Goal: Information Seeking & Learning: Learn about a topic

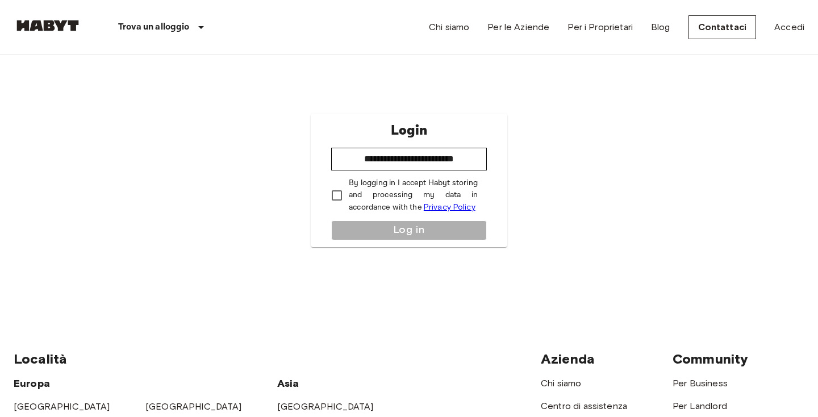
type input "**********"
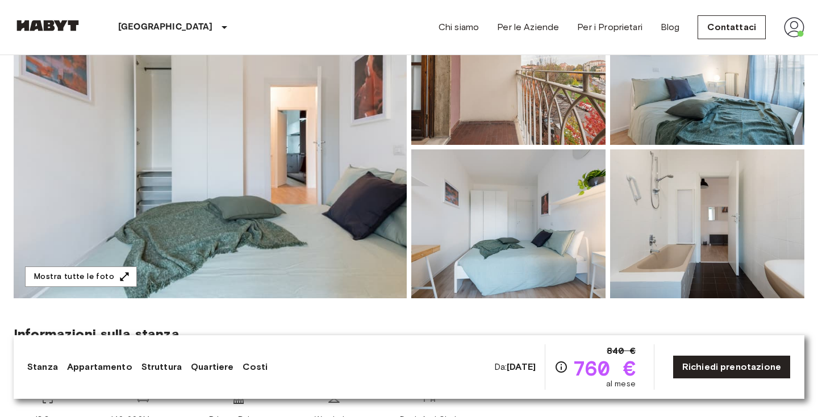
scroll to position [152, 0]
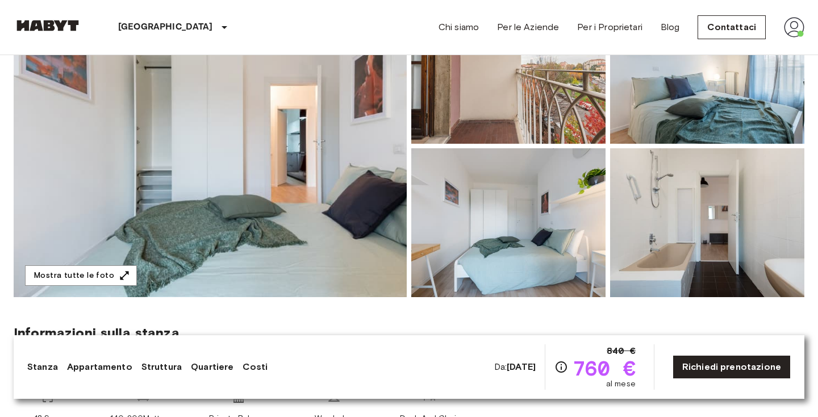
click at [346, 158] on img at bounding box center [210, 146] width 393 height 302
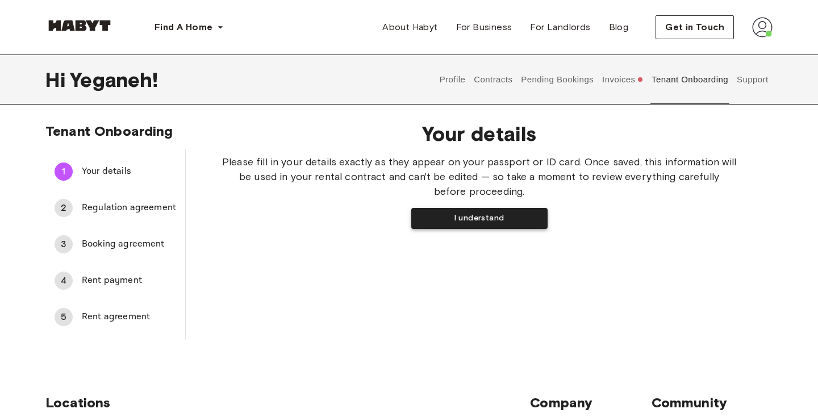
click at [459, 223] on button "I understand" at bounding box center [479, 218] width 136 height 21
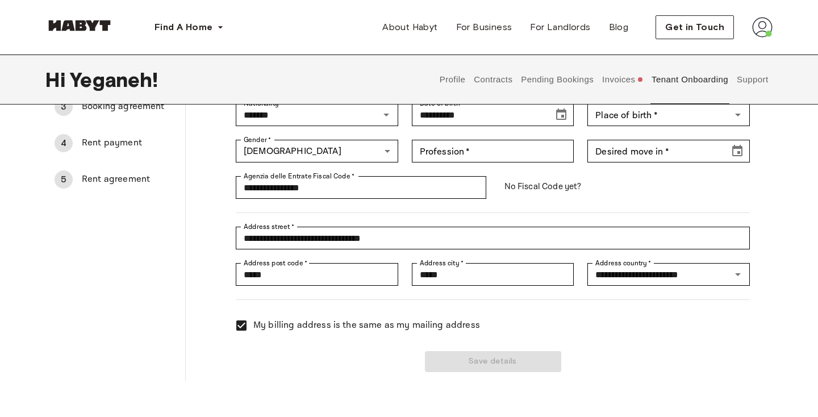
scroll to position [127, 0]
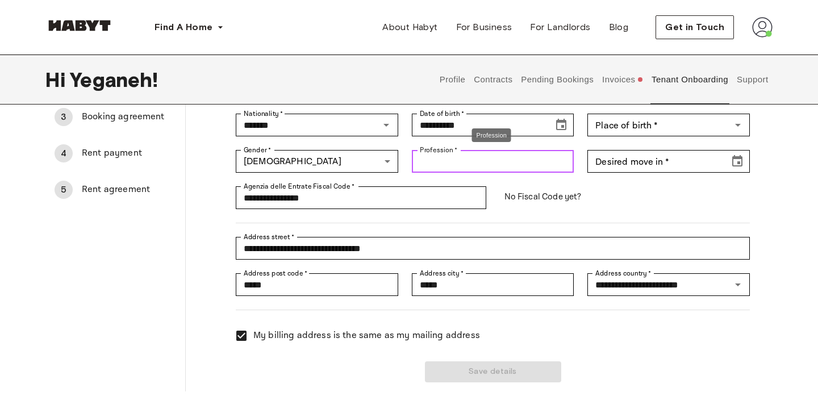
click at [439, 166] on input "Profession   *" at bounding box center [493, 161] width 162 height 23
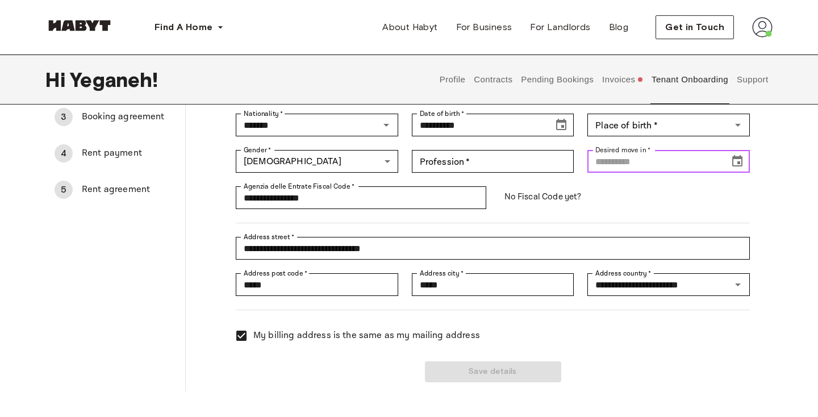
click at [635, 165] on input "Desired move in   *" at bounding box center [654, 161] width 134 height 23
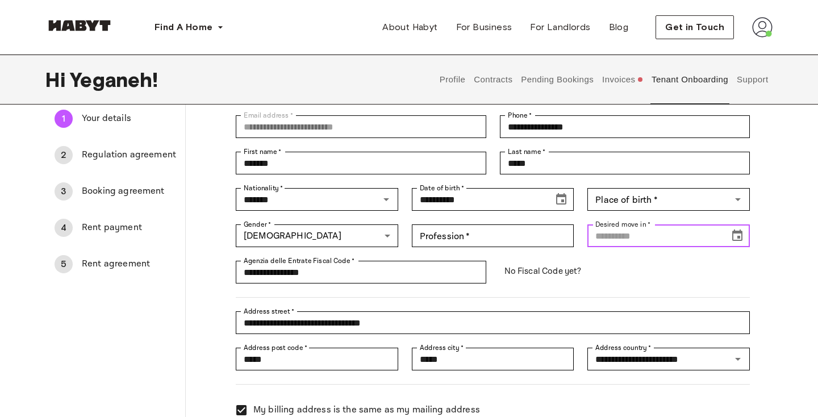
scroll to position [22, 0]
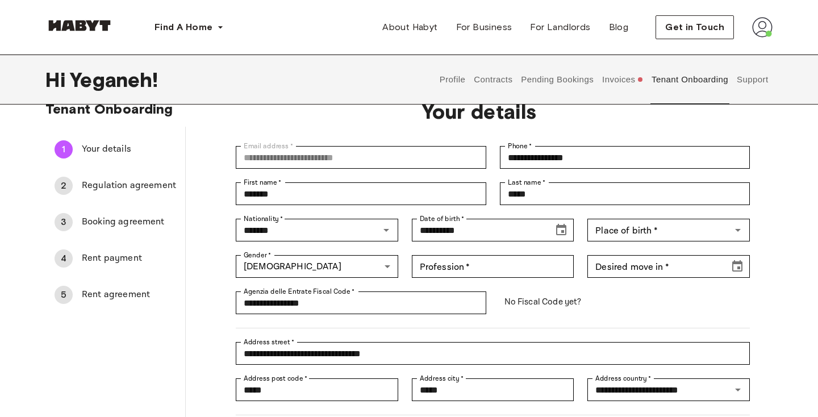
click at [610, 79] on button "Invoices" at bounding box center [623, 80] width 44 height 50
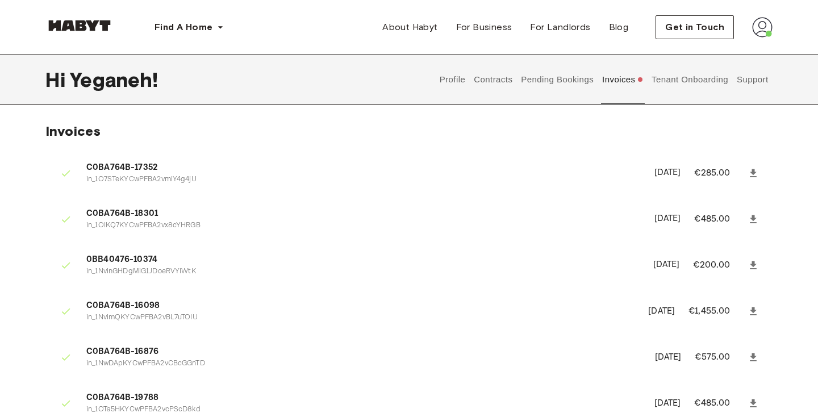
click at [668, 79] on button "Tenant Onboarding" at bounding box center [689, 80] width 79 height 50
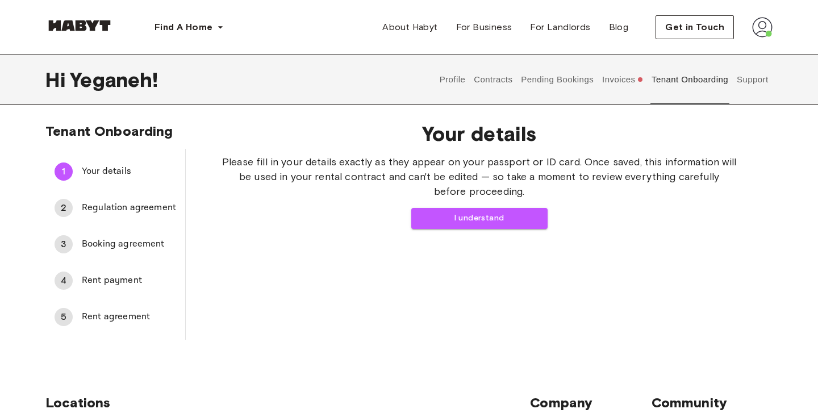
click at [534, 78] on button "Pending Bookings" at bounding box center [558, 80] width 76 height 50
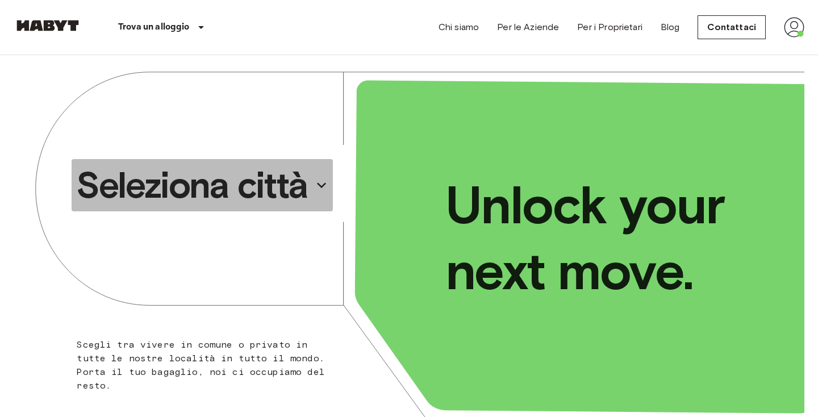
click at [237, 209] on button "Seleziona città" at bounding box center [202, 185] width 261 height 52
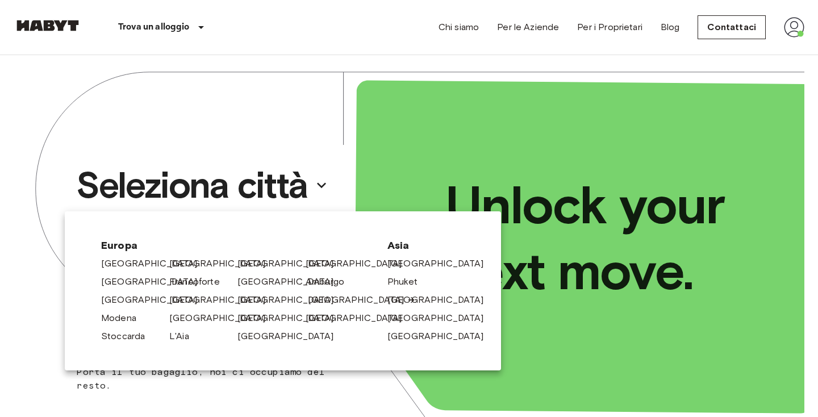
click at [314, 299] on link "[GEOGRAPHIC_DATA]" at bounding box center [362, 300] width 108 height 14
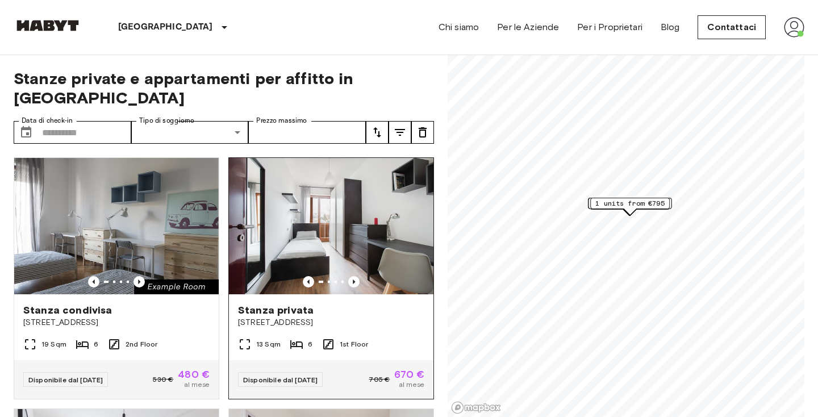
scroll to position [53, 0]
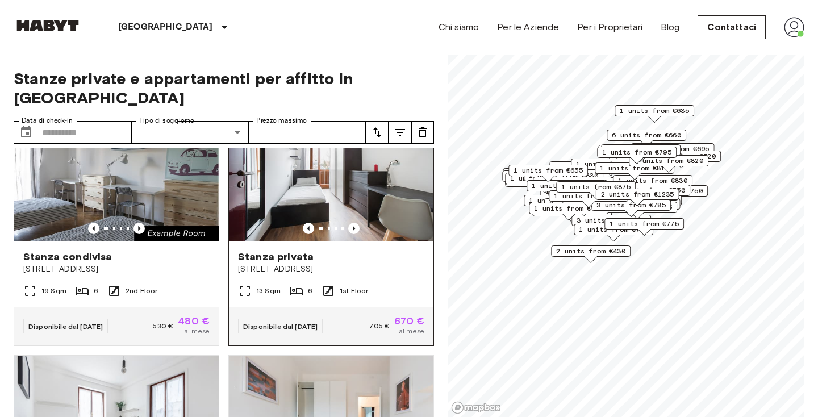
click at [299, 192] on img at bounding box center [331, 172] width 204 height 136
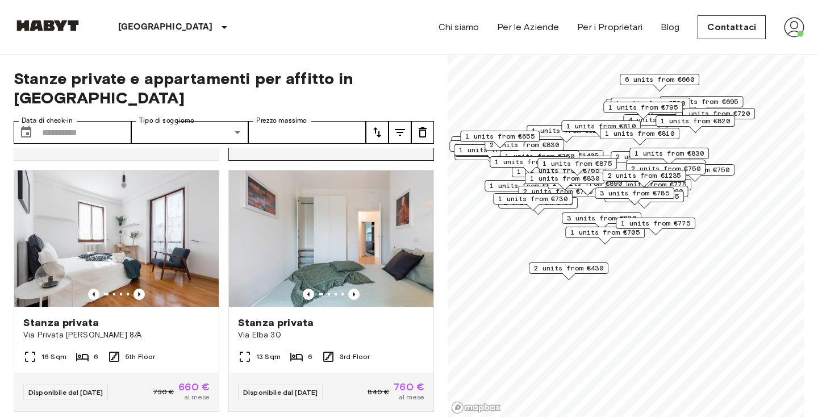
scroll to position [248, 0]
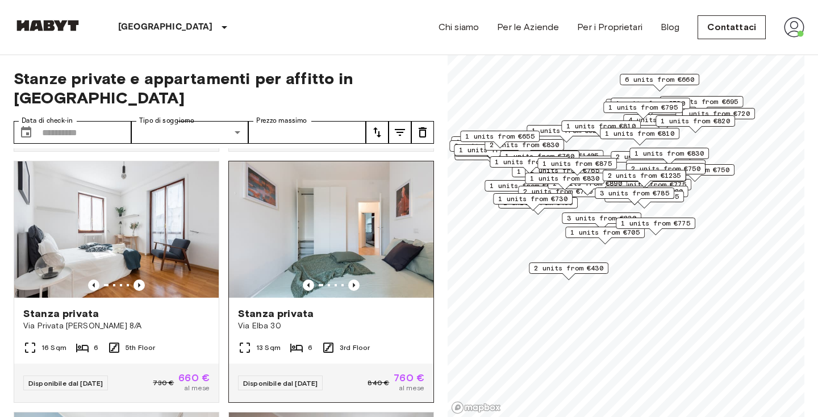
click at [344, 244] on img at bounding box center [331, 229] width 204 height 136
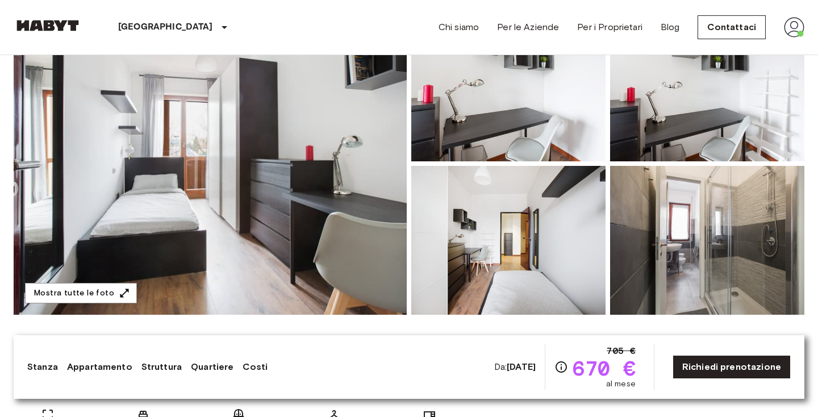
click at [145, 216] on img at bounding box center [210, 163] width 393 height 302
click at [591, 366] on span "670 €" at bounding box center [603, 368] width 63 height 20
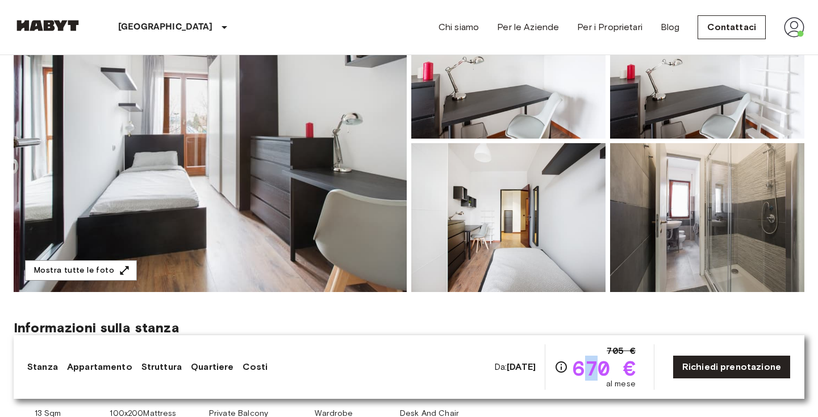
scroll to position [166, 0]
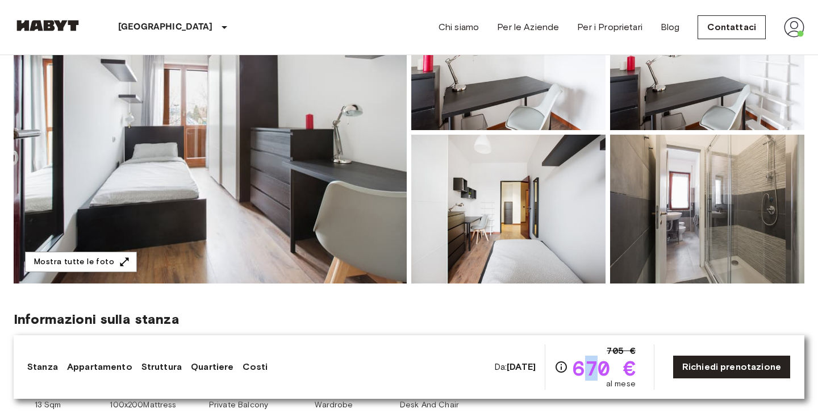
click at [328, 115] on img at bounding box center [210, 132] width 393 height 302
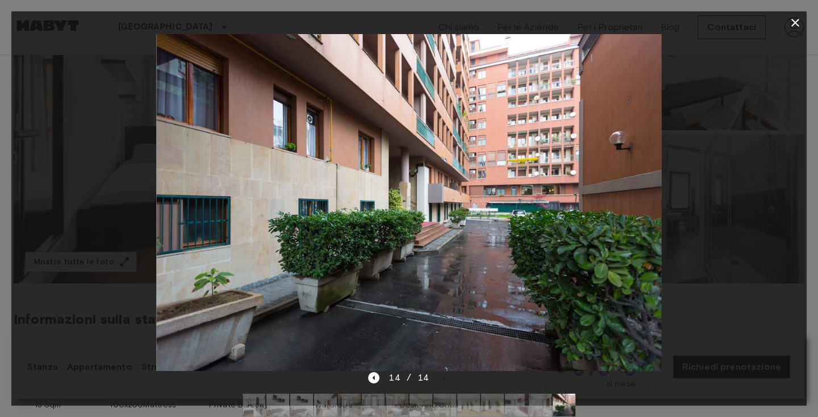
click at [84, 112] on div at bounding box center [408, 202] width 795 height 337
click at [785, 22] on button "button" at bounding box center [795, 22] width 23 height 23
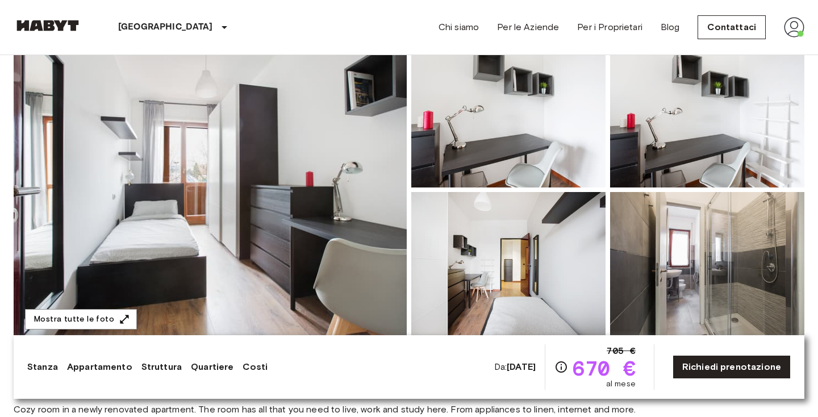
scroll to position [107, 0]
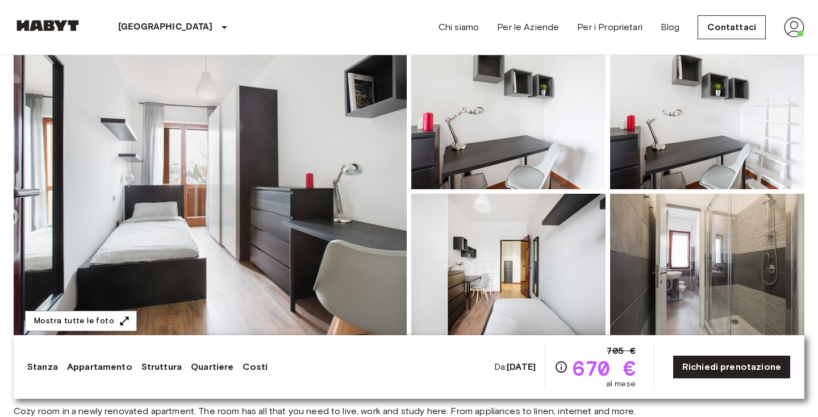
click at [307, 187] on img at bounding box center [210, 191] width 393 height 302
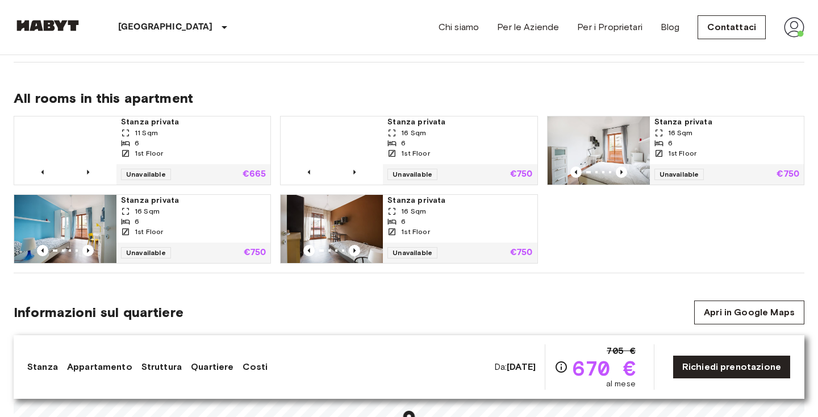
scroll to position [798, 0]
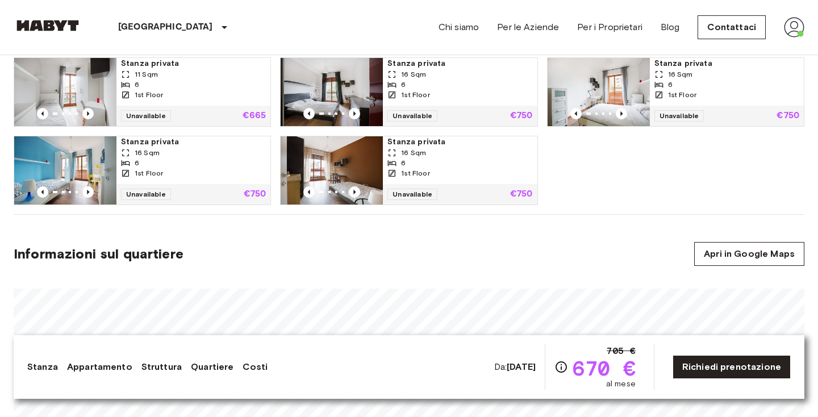
click at [153, 157] on span "16 Sqm" at bounding box center [147, 153] width 25 height 10
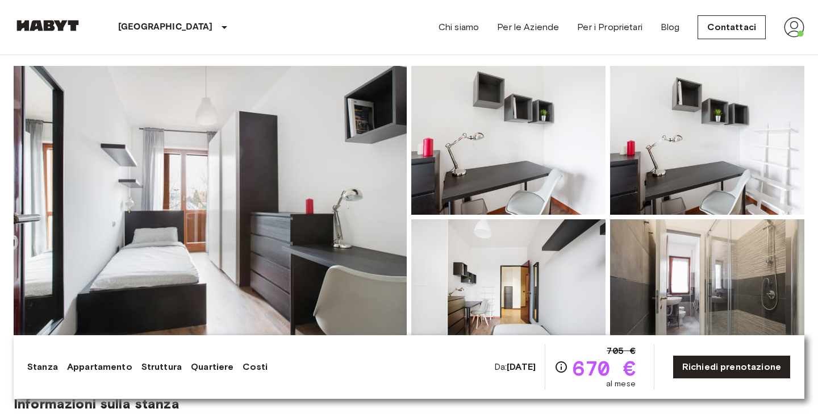
scroll to position [79, 0]
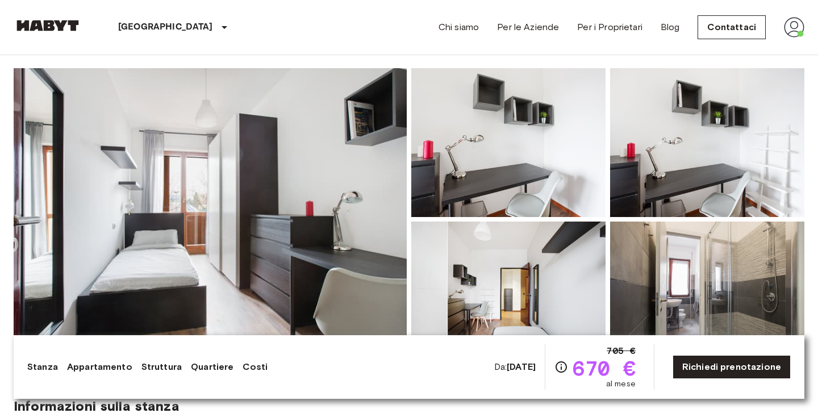
click at [349, 106] on img at bounding box center [210, 219] width 393 height 302
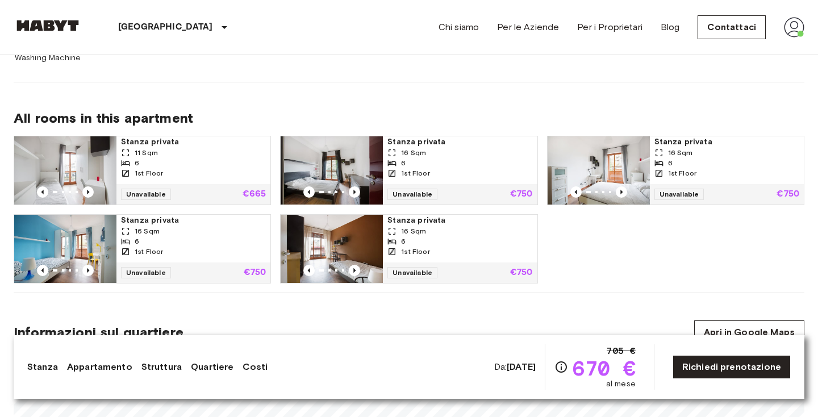
scroll to position [744, 0]
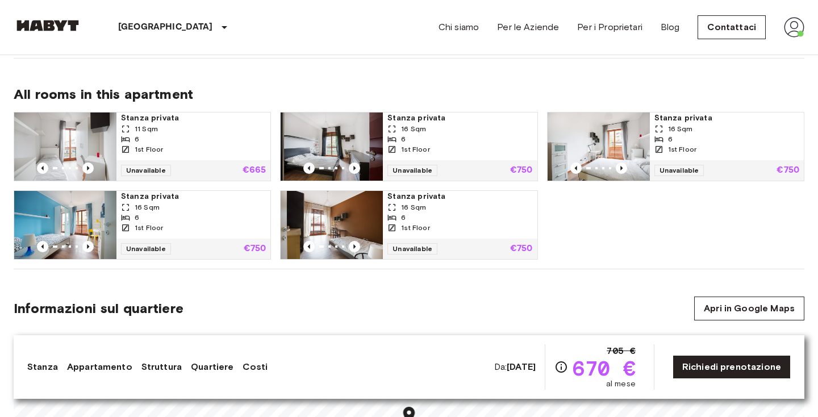
click at [227, 169] on div "Unavailable €665" at bounding box center [193, 170] width 154 height 20
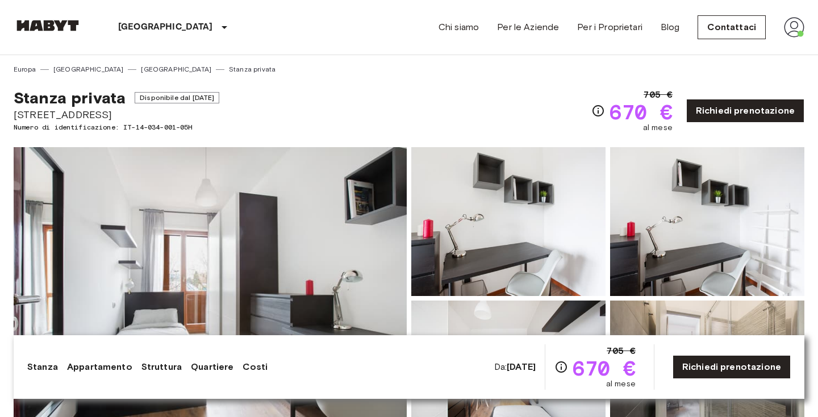
scroll to position [-1, 0]
click at [302, 228] on img at bounding box center [210, 298] width 393 height 302
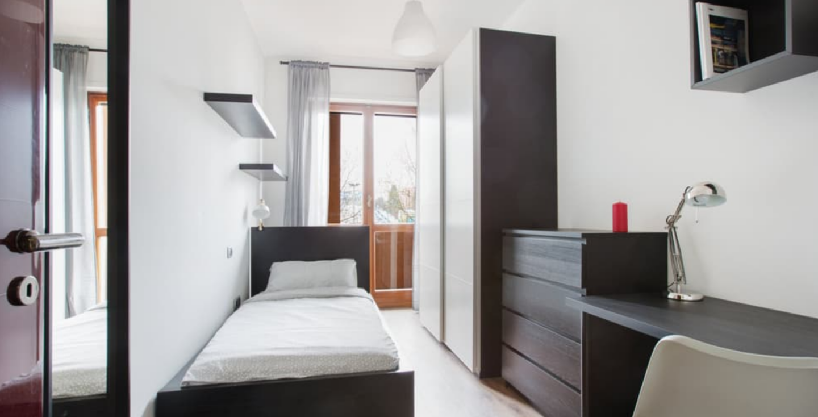
scroll to position [0, 0]
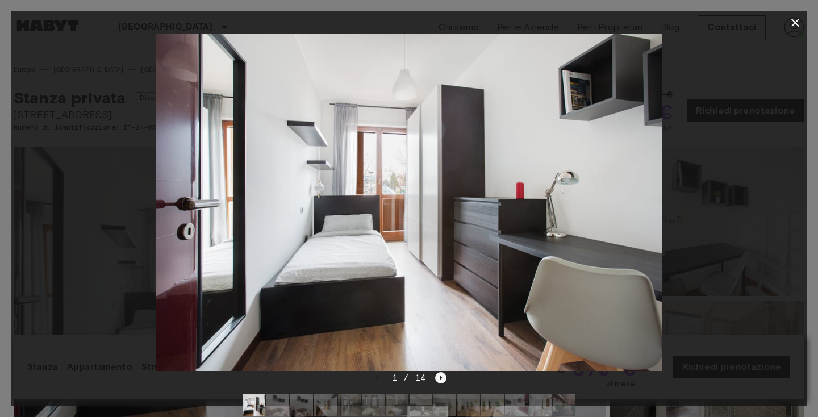
click at [438, 381] on icon "Next image" at bounding box center [440, 377] width 11 height 11
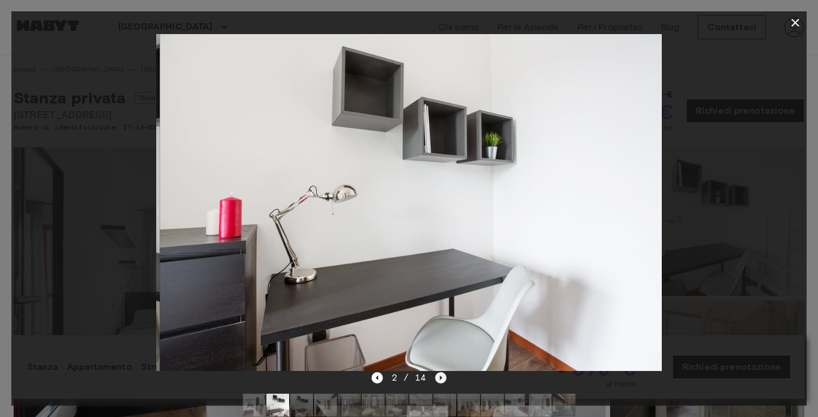
click at [438, 381] on icon "Next image" at bounding box center [440, 377] width 11 height 11
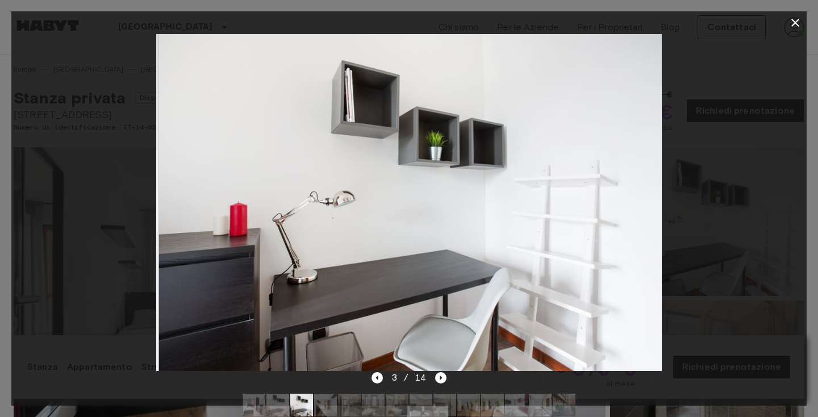
click at [39, 261] on div at bounding box center [408, 202] width 795 height 337
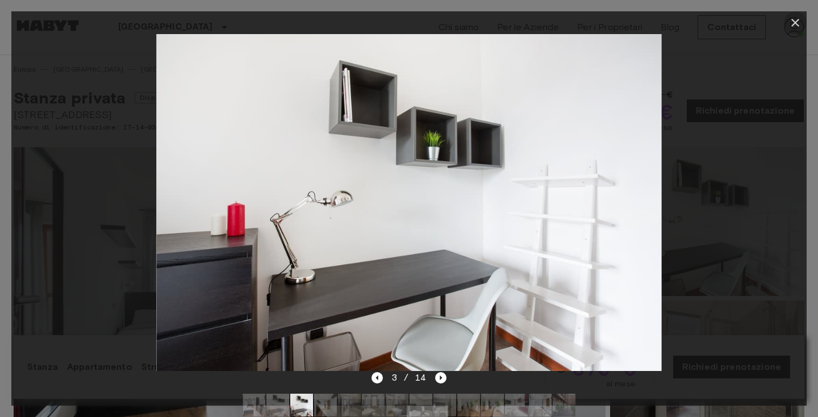
click at [799, 20] on icon "button" at bounding box center [795, 23] width 14 height 14
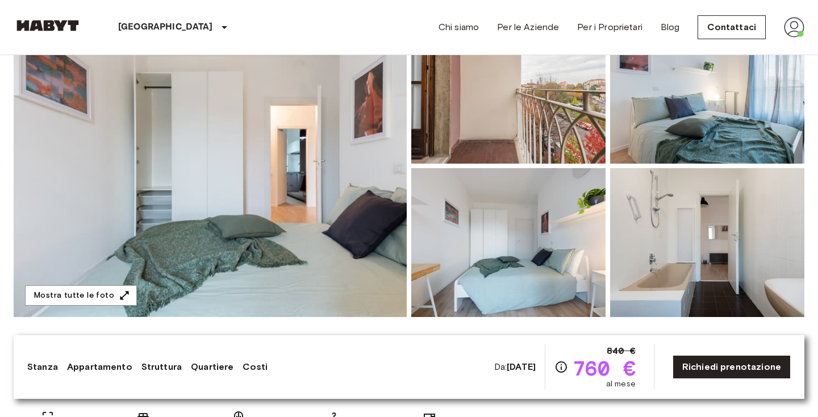
scroll to position [133, 0]
click at [328, 210] on img at bounding box center [210, 165] width 393 height 302
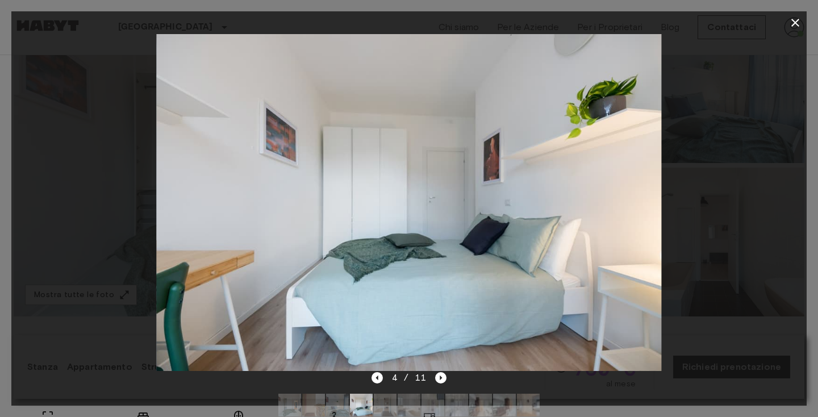
click at [33, 164] on div at bounding box center [408, 202] width 795 height 337
click at [796, 20] on icon "button" at bounding box center [795, 23] width 14 height 14
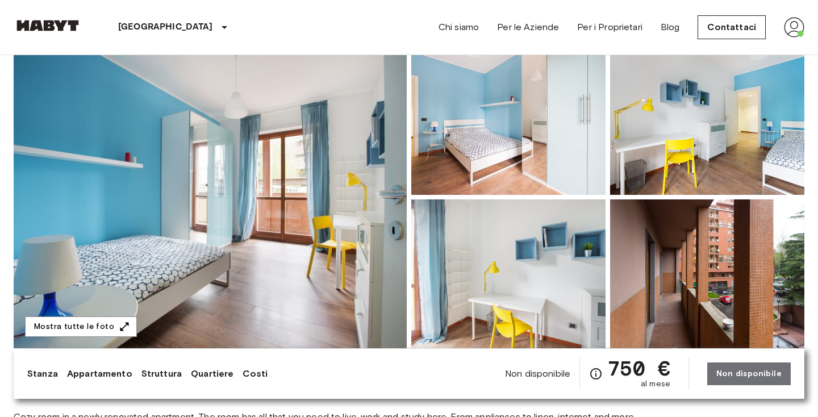
scroll to position [116, 0]
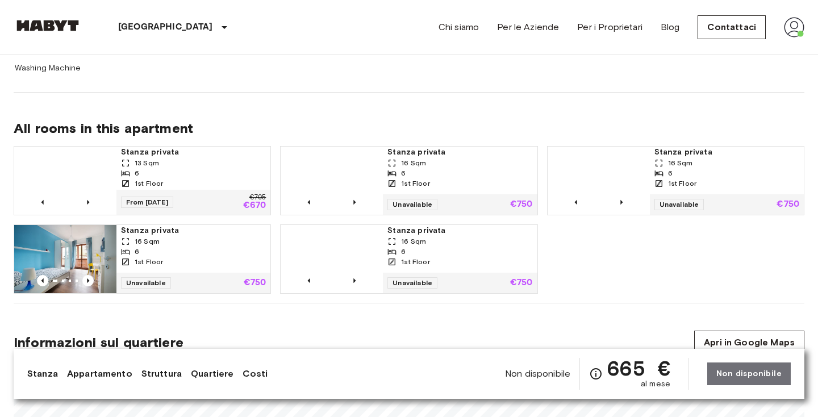
scroll to position [711, 0]
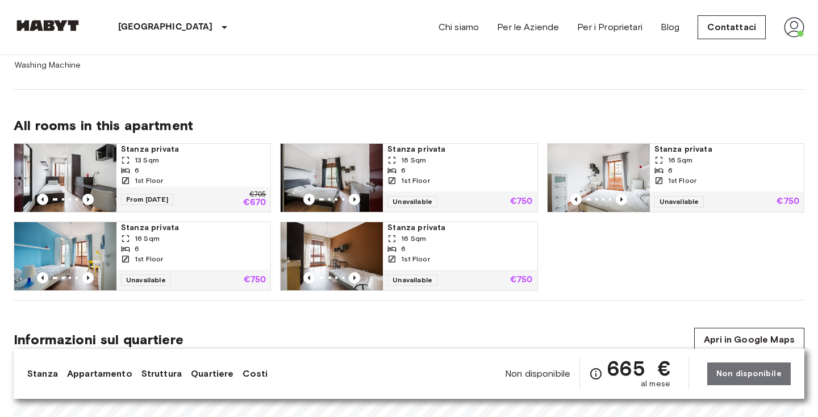
click at [467, 170] on div "6" at bounding box center [459, 170] width 145 height 10
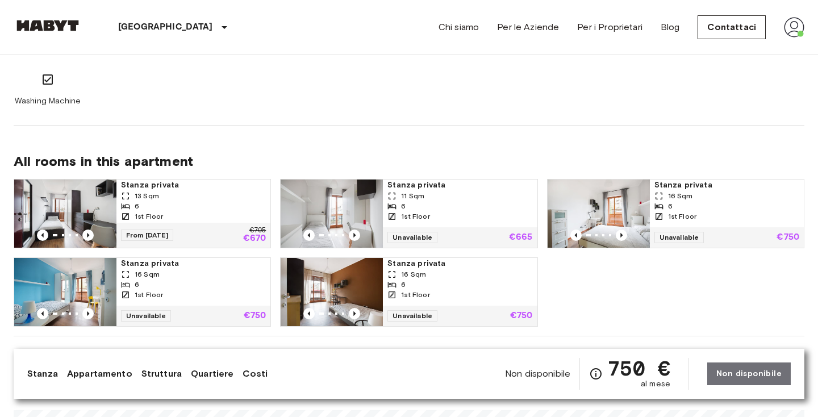
scroll to position [675, 0]
